Goal: Task Accomplishment & Management: Manage account settings

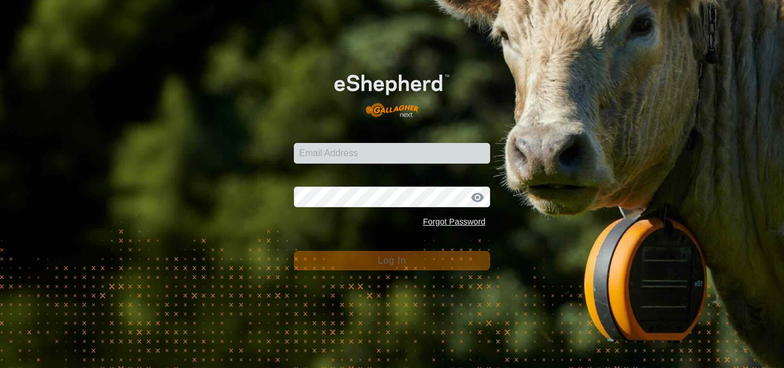
click at [380, 149] on input "Email Address" at bounding box center [392, 153] width 196 height 21
type input "[PERSON_NAME][EMAIL_ADDRESS][DOMAIN_NAME]"
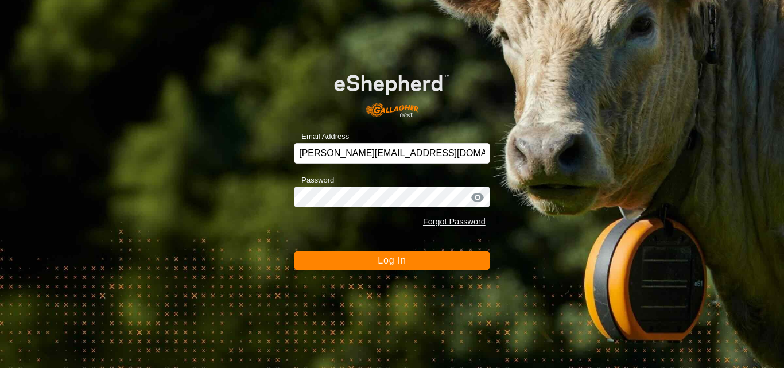
click at [389, 260] on span "Log In" at bounding box center [392, 261] width 28 height 10
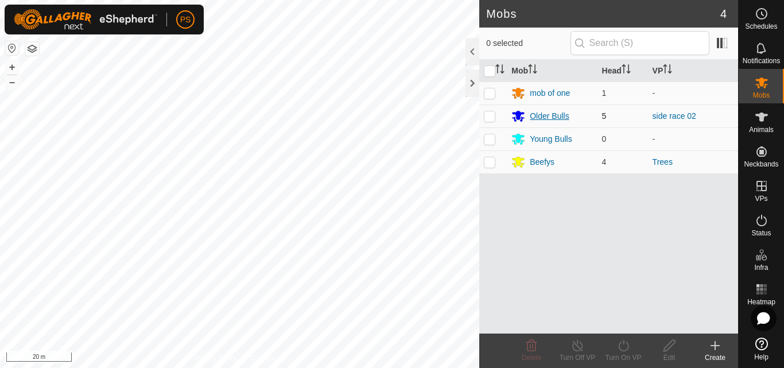
click at [551, 115] on div "Older Bulls" at bounding box center [549, 116] width 39 height 12
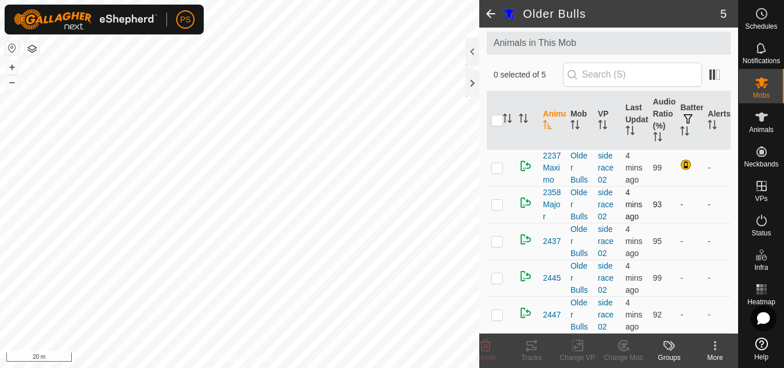
scroll to position [62, 0]
click at [498, 171] on p-checkbox at bounding box center [497, 167] width 11 height 9
checkbox input "false"
click at [498, 209] on p-tablecheckbox at bounding box center [497, 204] width 11 height 9
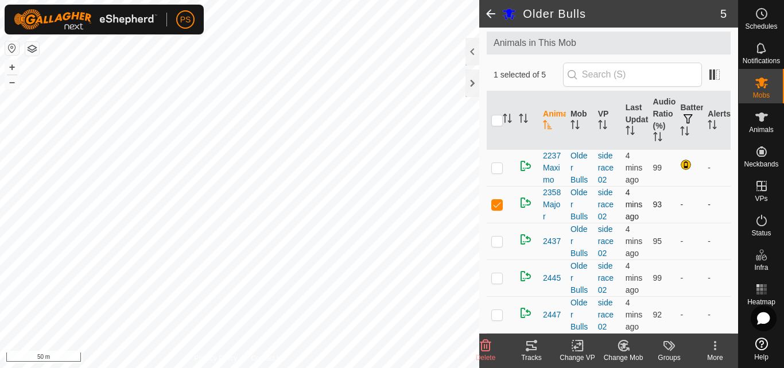
click at [498, 209] on p-tablecheckbox at bounding box center [497, 204] width 11 height 9
checkbox input "false"
click at [501, 260] on td at bounding box center [501, 241] width 28 height 37
checkbox input "false"
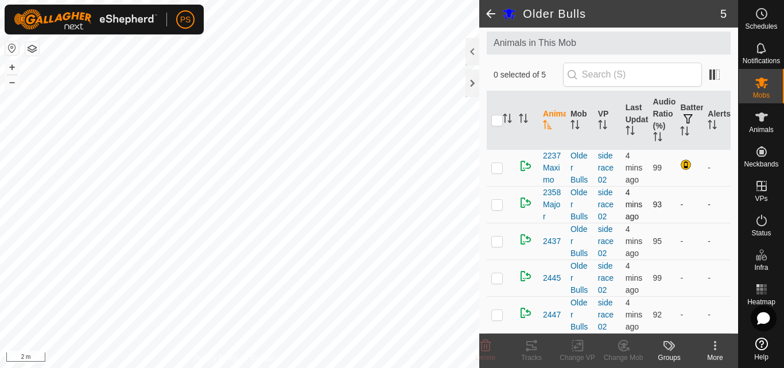
click at [497, 209] on p-checkbox at bounding box center [497, 204] width 11 height 9
checkbox input "false"
click at [497, 246] on p-checkbox at bounding box center [497, 241] width 11 height 9
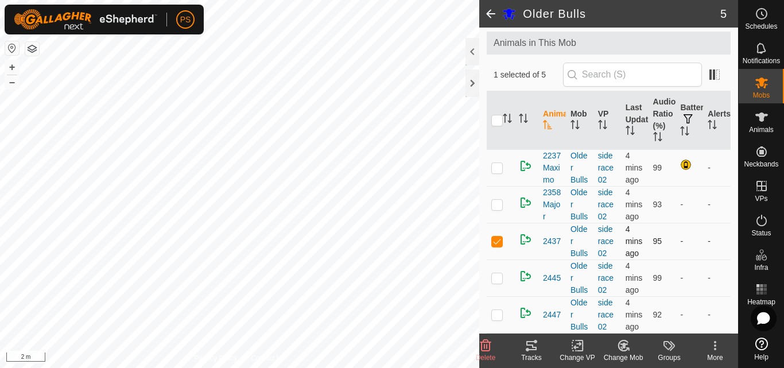
checkbox input "false"
